Goal: Communication & Community: Participate in discussion

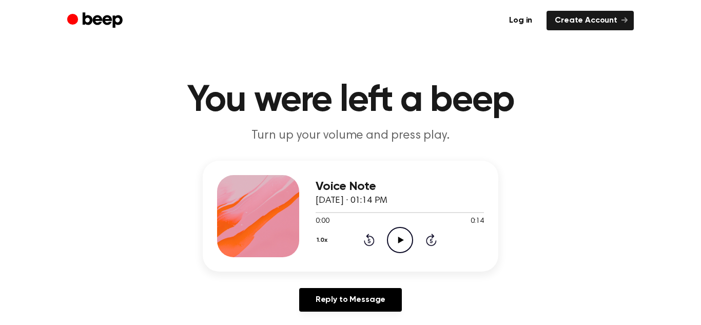
click at [394, 242] on icon "Play Audio" at bounding box center [400, 240] width 26 height 26
click at [397, 240] on icon "Pause Audio" at bounding box center [400, 240] width 26 height 26
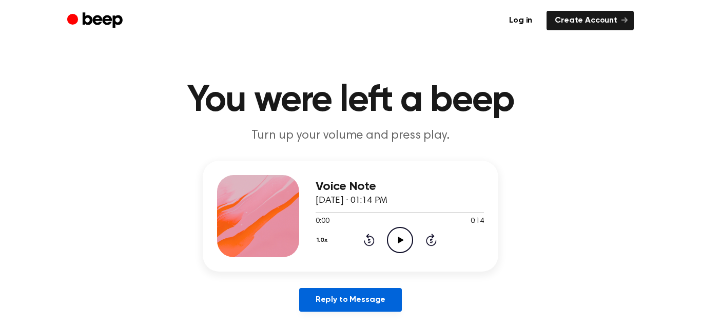
click at [368, 300] on link "Reply to Message" at bounding box center [350, 300] width 103 height 24
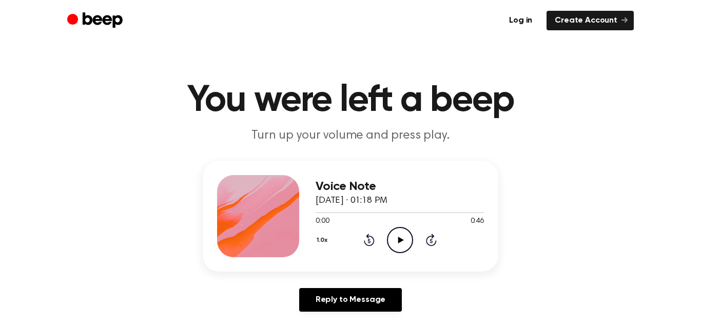
click at [396, 225] on div "0:00 0:46" at bounding box center [400, 221] width 168 height 11
click at [399, 237] on icon "Play Audio" at bounding box center [400, 240] width 26 height 26
click at [402, 238] on icon at bounding box center [400, 240] width 5 height 7
click at [398, 239] on icon "Play Audio" at bounding box center [400, 240] width 26 height 26
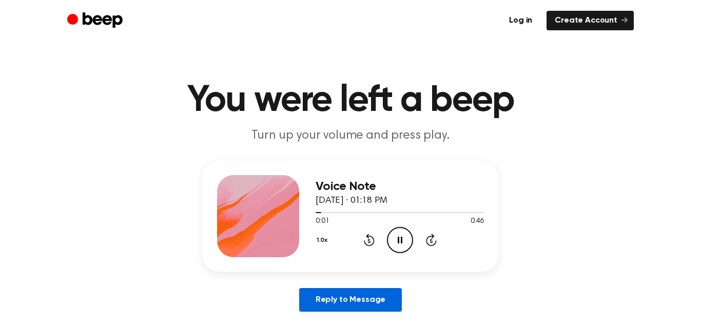
click at [382, 309] on link "Reply to Message" at bounding box center [350, 300] width 103 height 24
